Goal: Task Accomplishment & Management: Manage account settings

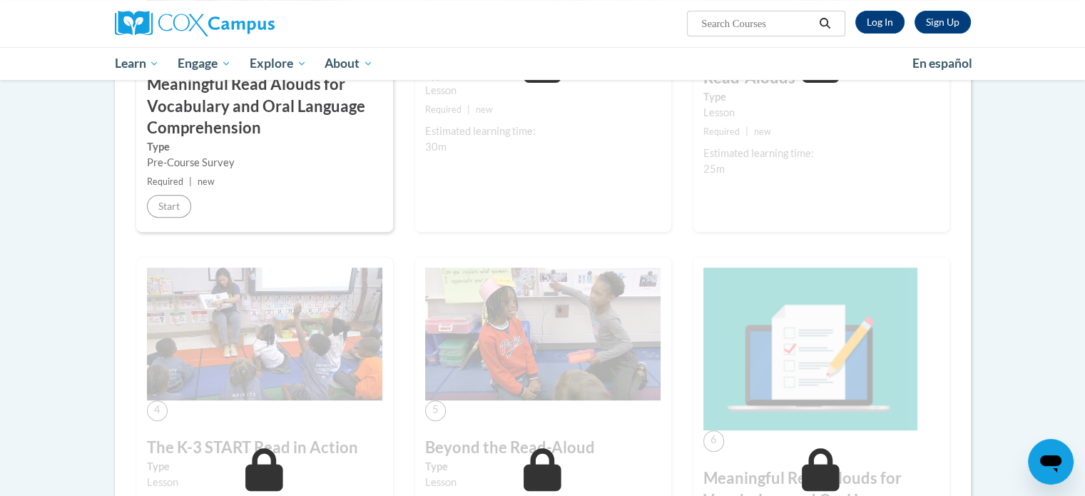
scroll to position [143, 0]
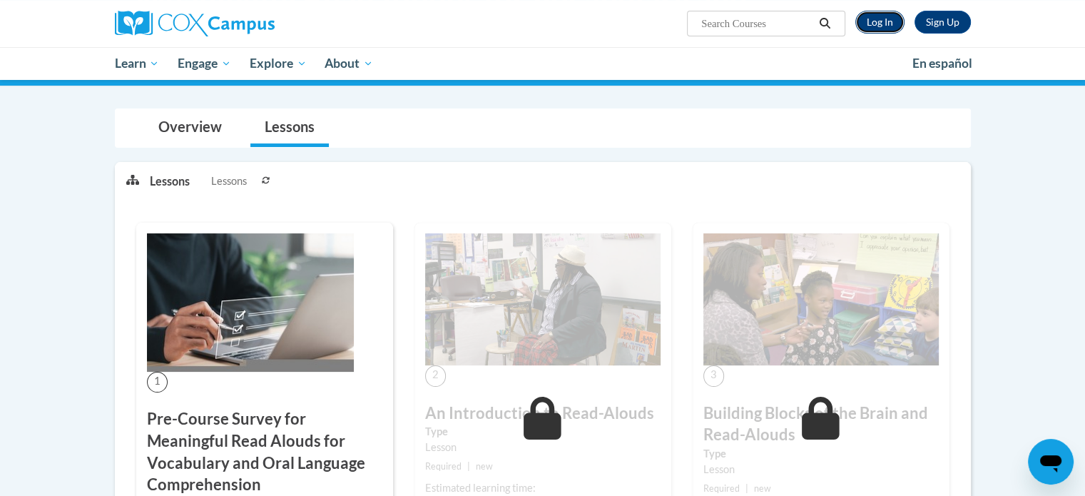
click at [883, 20] on link "Log In" at bounding box center [880, 22] width 49 height 23
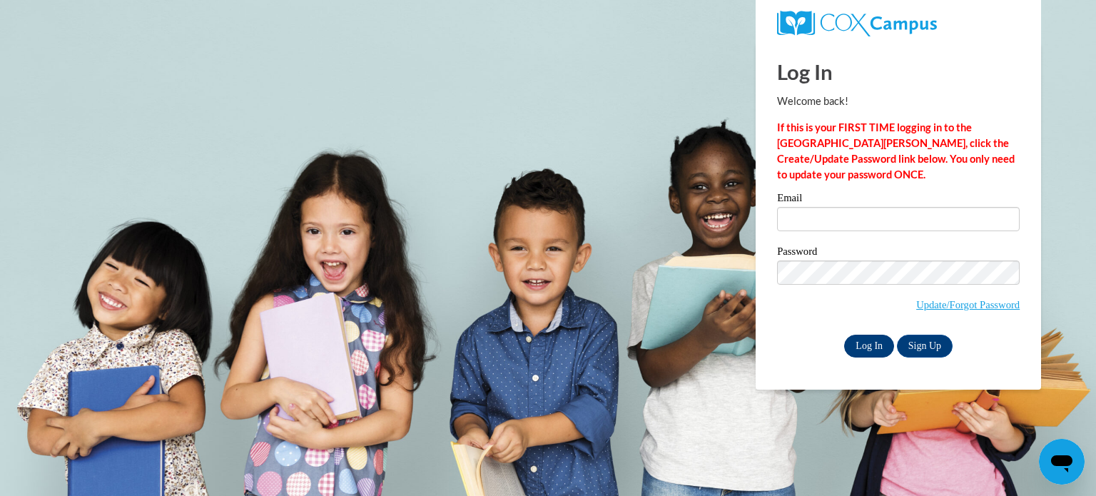
type input "klowry@kusd.edu"
click at [866, 346] on input "Log In" at bounding box center [869, 346] width 50 height 23
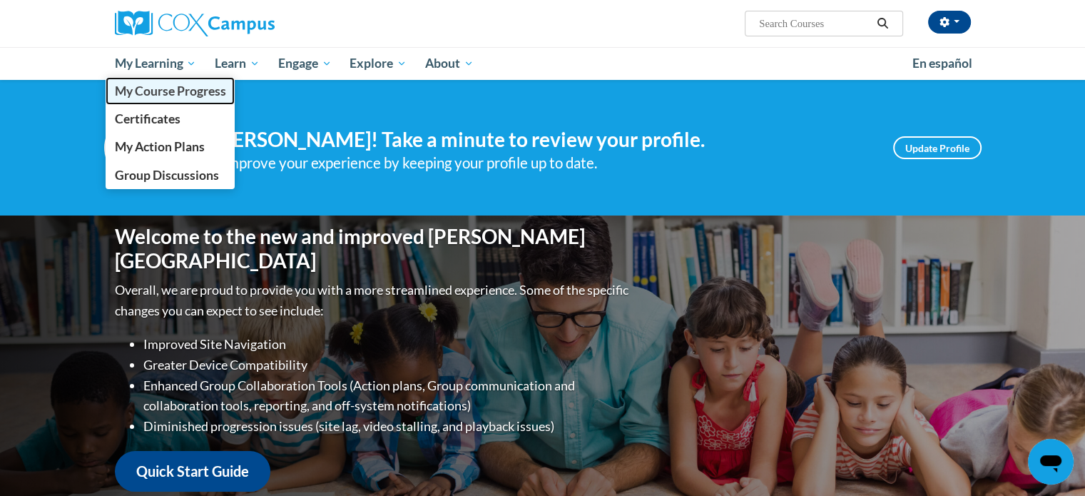
click at [166, 88] on span "My Course Progress" at bounding box center [169, 90] width 111 height 15
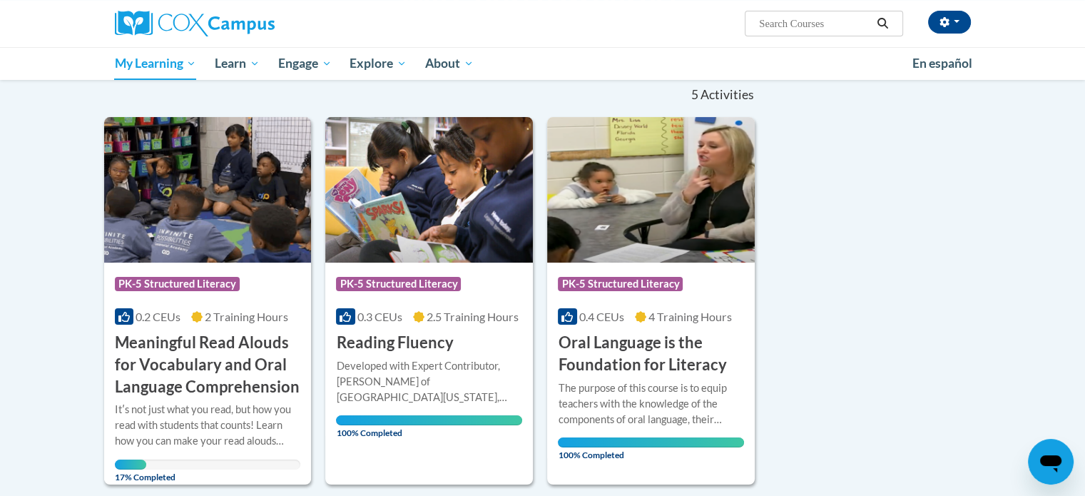
scroll to position [214, 0]
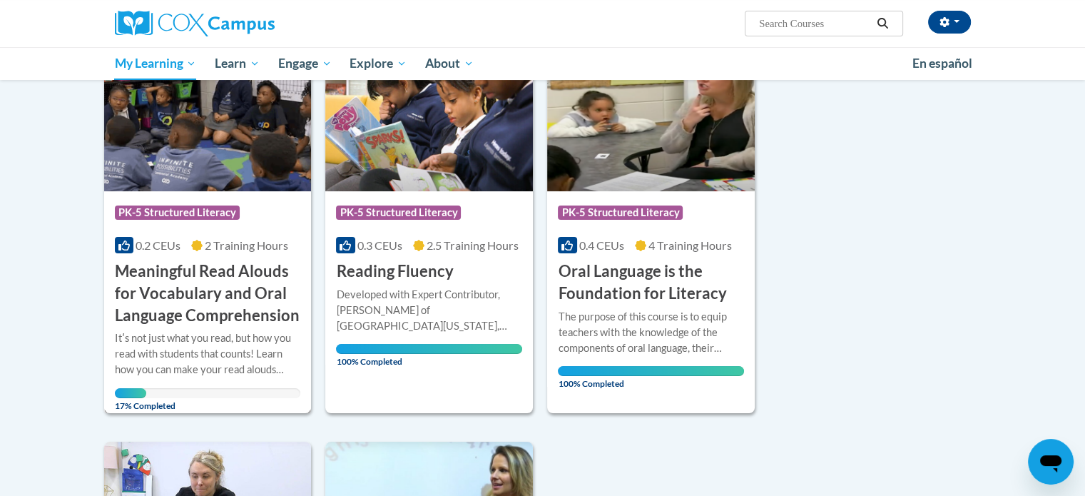
click at [185, 218] on span "PK-5 Structured Literacy" at bounding box center [177, 213] width 125 height 14
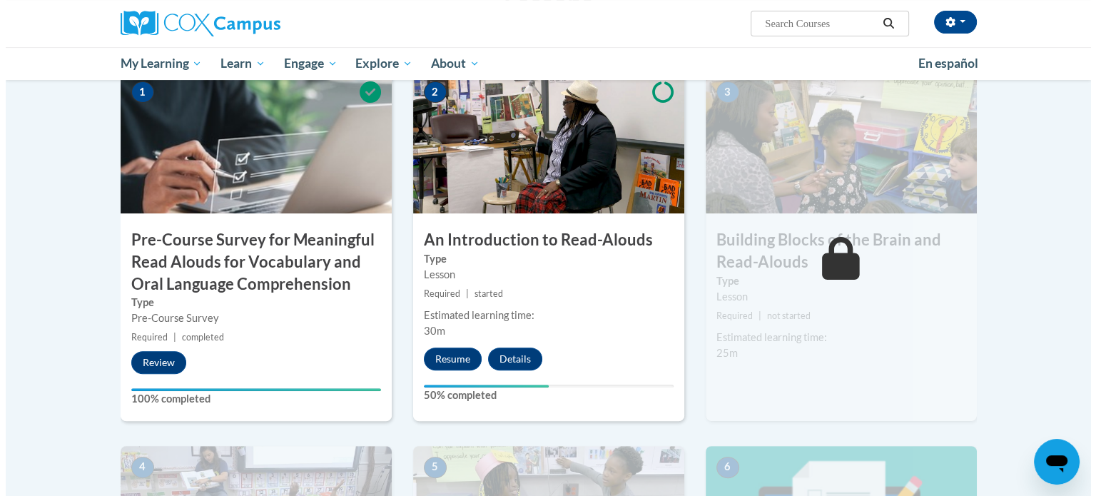
scroll to position [500, 0]
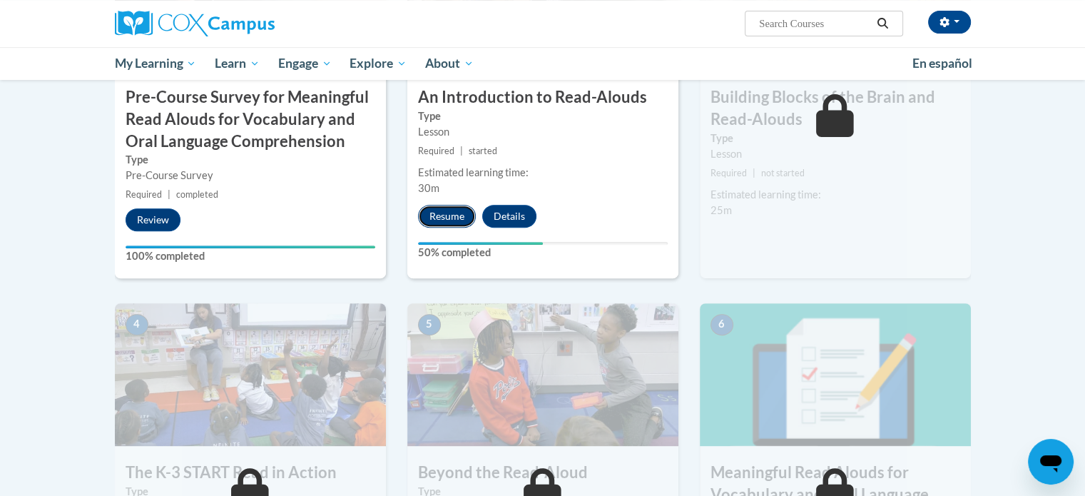
click at [445, 210] on button "Resume" at bounding box center [447, 216] width 58 height 23
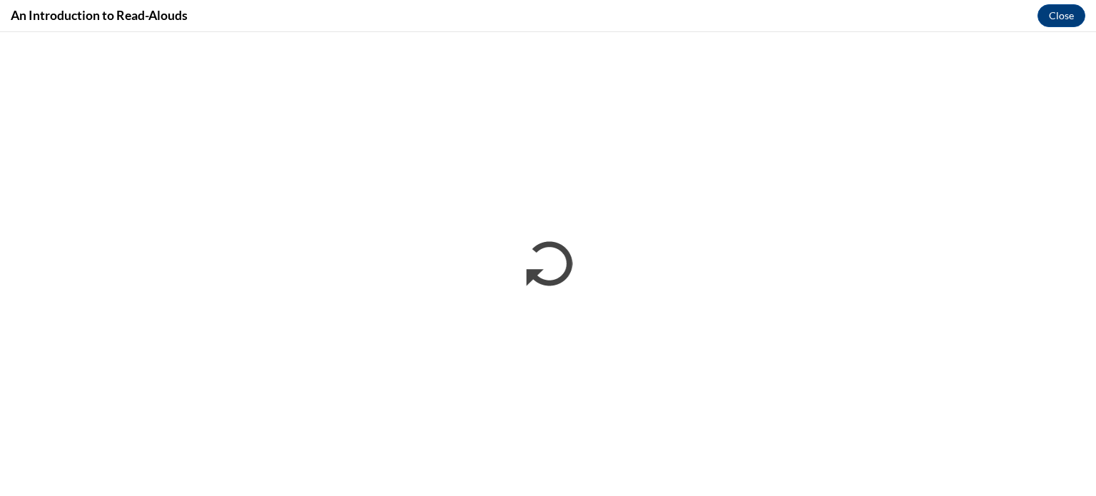
scroll to position [0, 0]
